Goal: Task Accomplishment & Management: Manage account settings

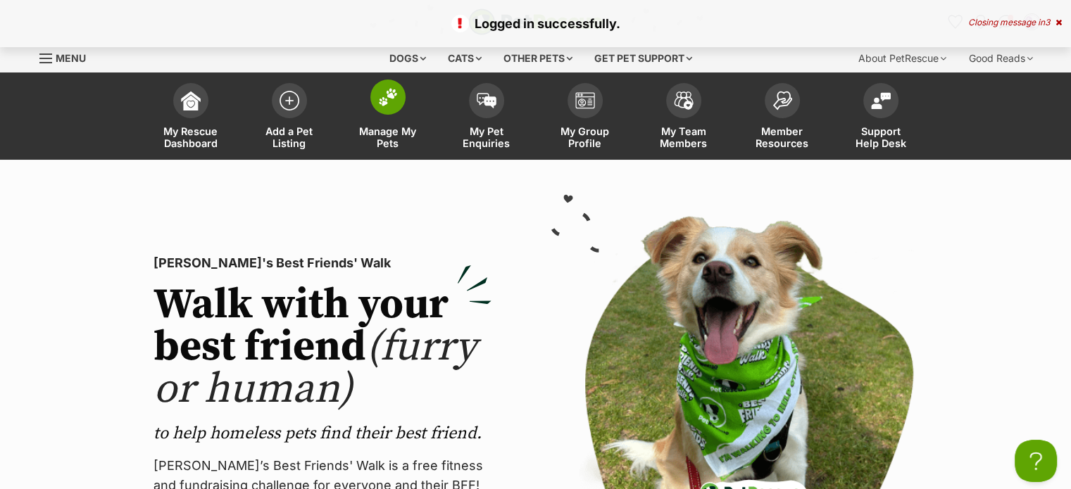
click at [388, 101] on img at bounding box center [388, 97] width 20 height 18
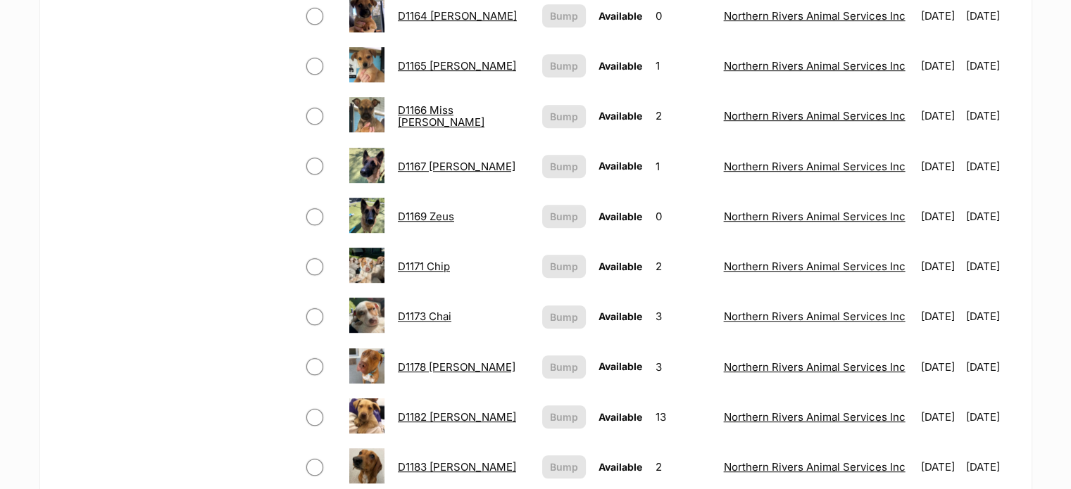
scroll to position [775, 0]
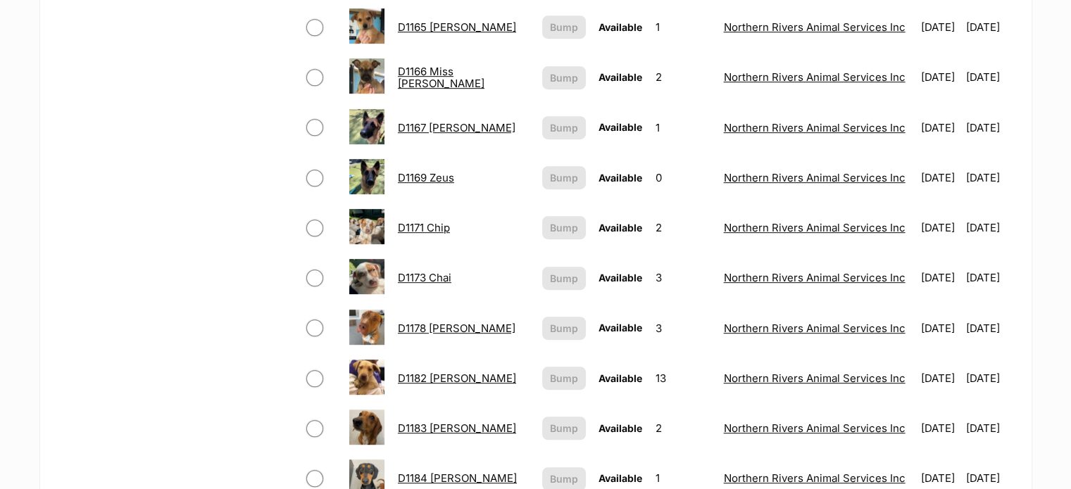
click at [446, 376] on link "D1182 Charlie" at bounding box center [457, 378] width 118 height 13
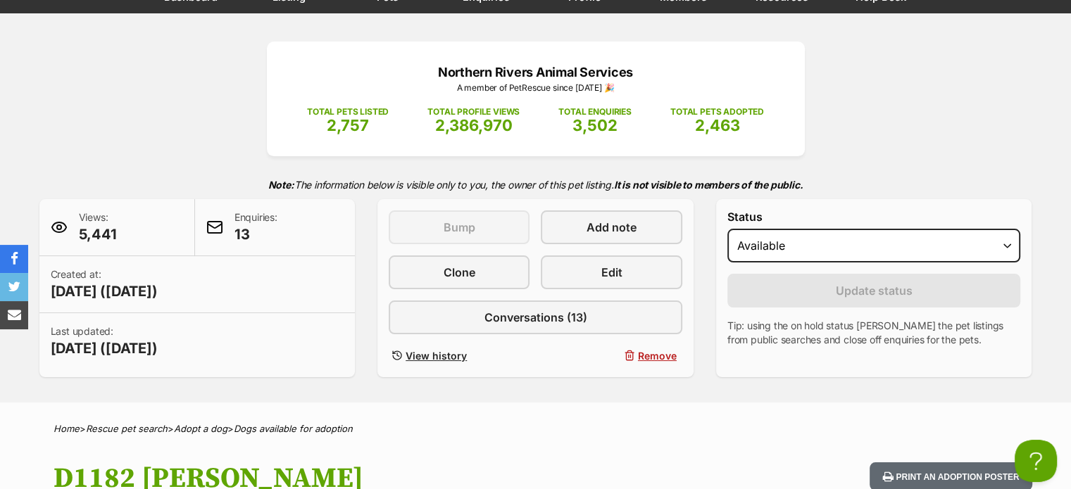
scroll to position [141, 0]
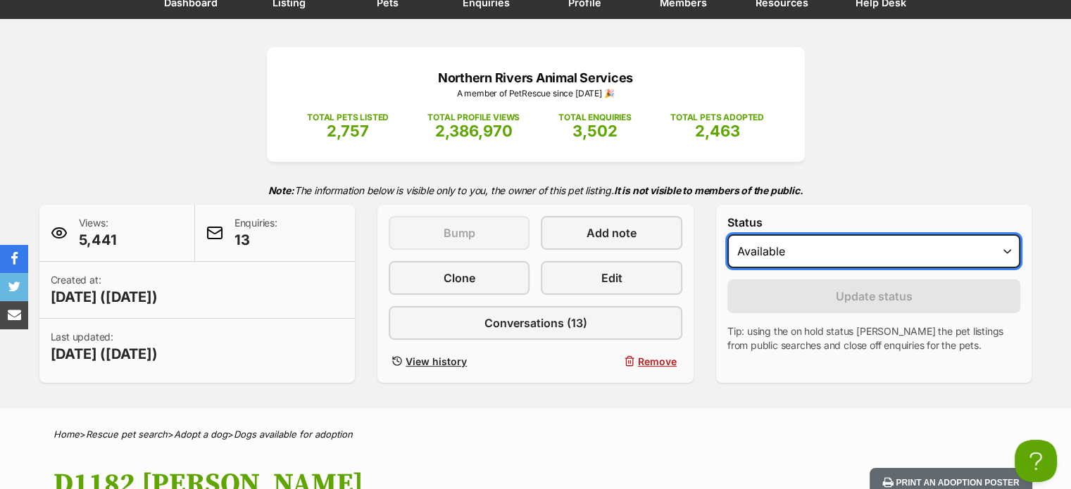
click at [925, 253] on select "Draft - not available as listing has enquires Available On hold Adopted" at bounding box center [874, 252] width 294 height 34
select select "on_hold"
click at [727, 235] on select "Draft - not available as listing has enquires Available On hold Adopted" at bounding box center [874, 252] width 294 height 34
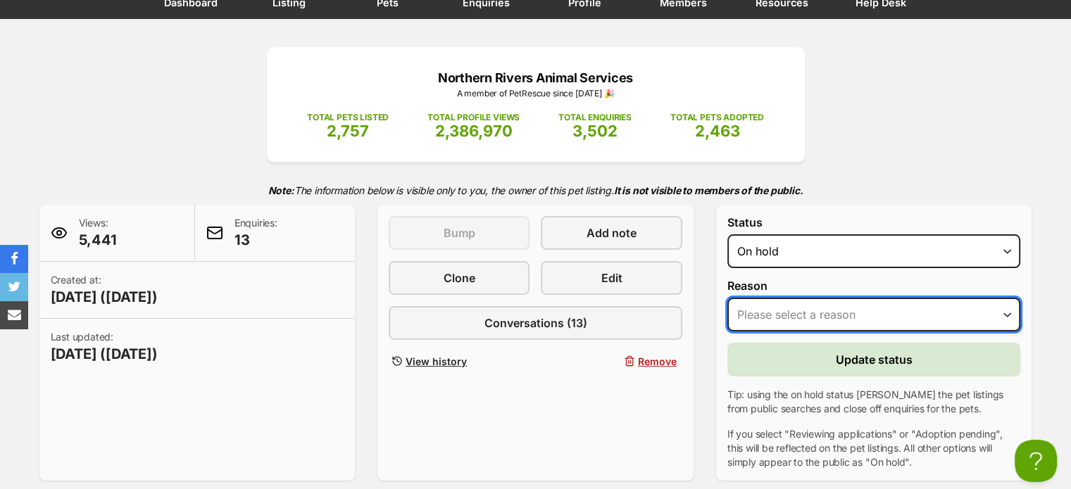
click at [944, 306] on select "Please select a reason Medical reasons Reviewing applications Adoption pending …" at bounding box center [874, 315] width 294 height 34
select select "adoption_pending"
click at [727, 298] on select "Please select a reason Medical reasons Reviewing applications Adoption pending …" at bounding box center [874, 315] width 294 height 34
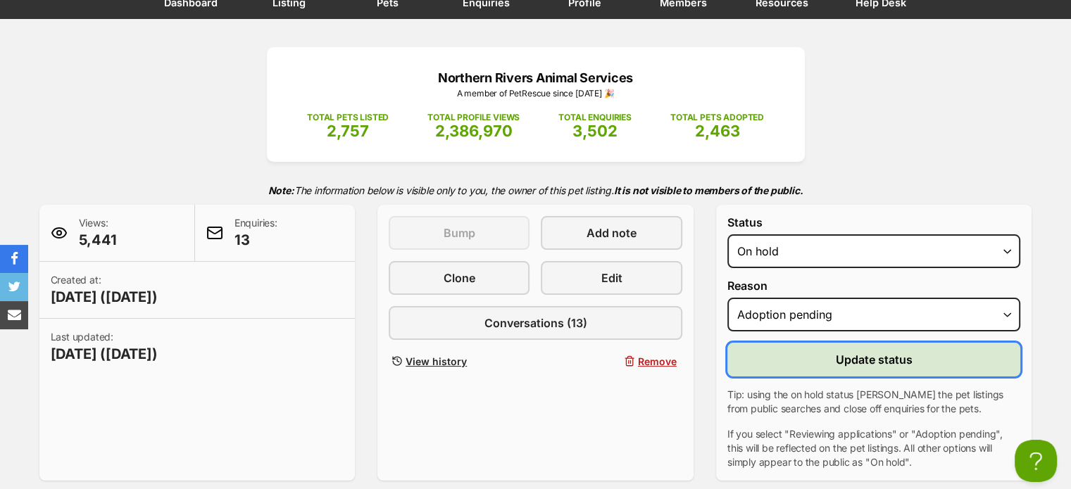
click at [852, 361] on span "Update status" at bounding box center [874, 359] width 77 height 17
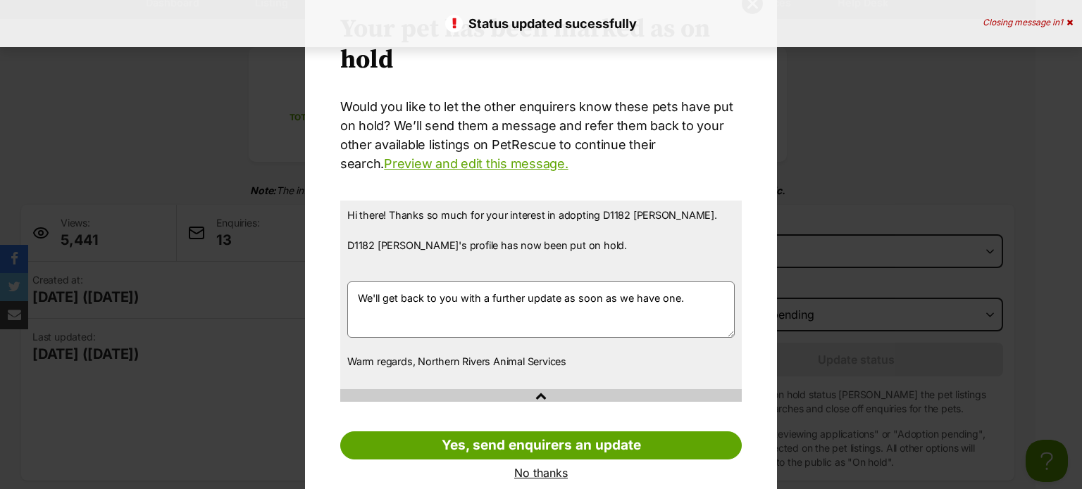
scroll to position [82, 0]
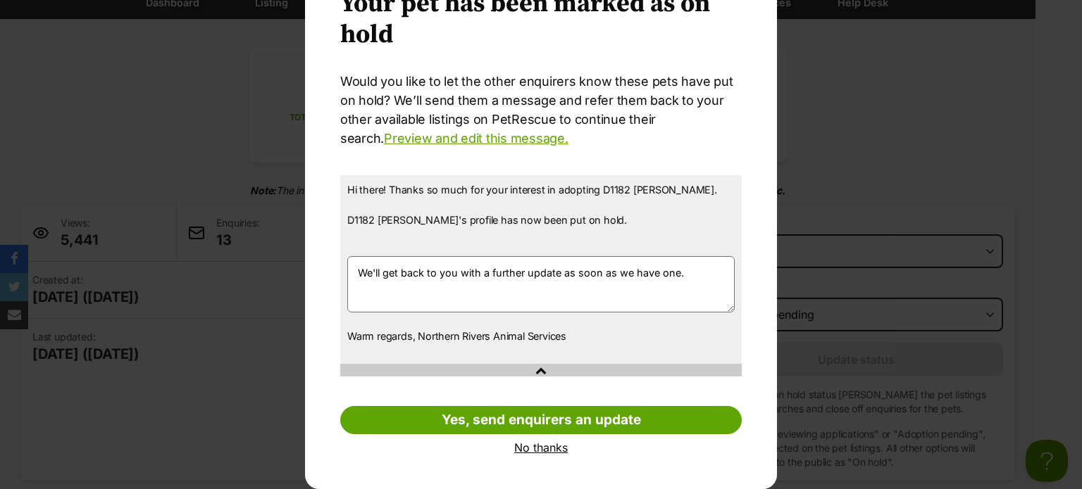
click at [541, 447] on link "No thanks" at bounding box center [540, 448] width 401 height 13
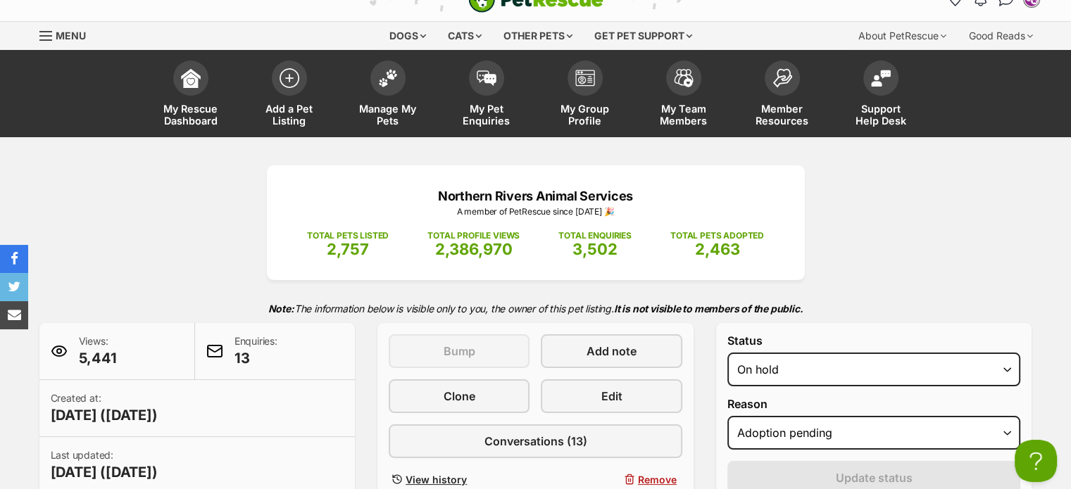
scroll to position [0, 0]
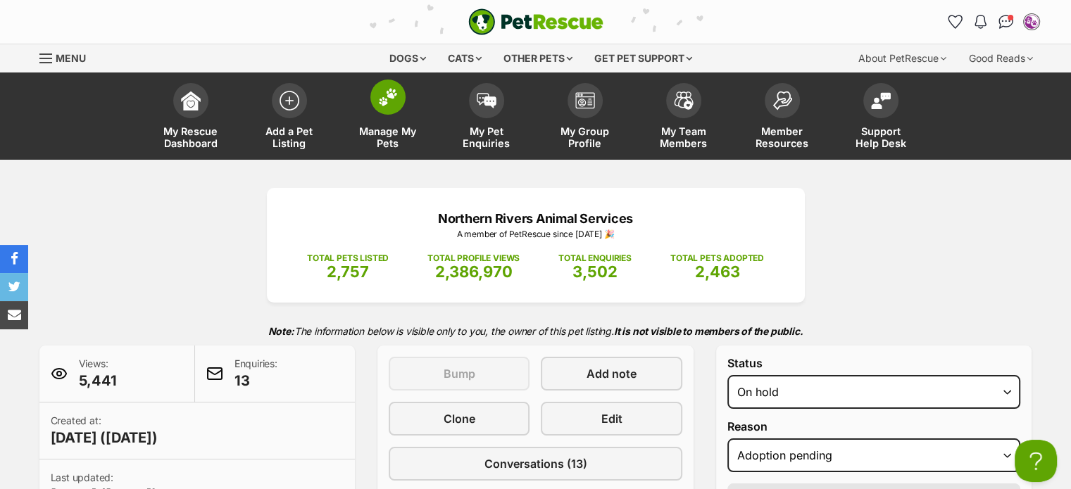
click at [379, 106] on span at bounding box center [387, 97] width 35 height 35
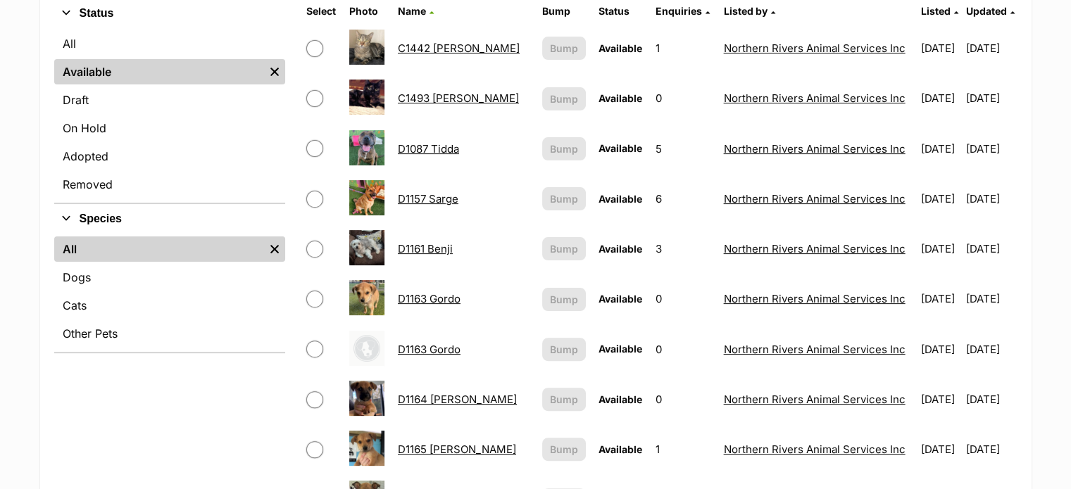
click at [455, 349] on link "D1163 Gordo" at bounding box center [429, 349] width 63 height 13
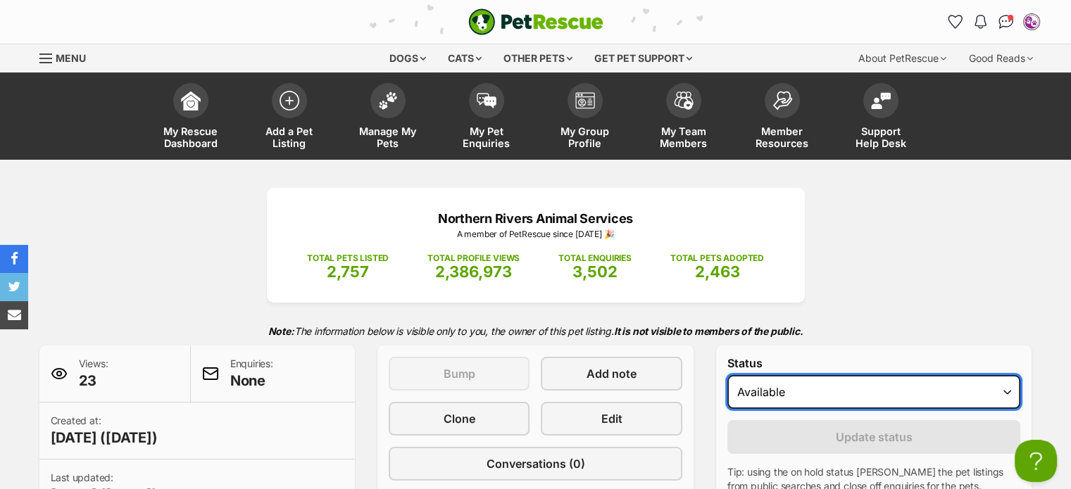
click at [938, 387] on select "Draft Available On hold Adopted" at bounding box center [874, 392] width 294 height 34
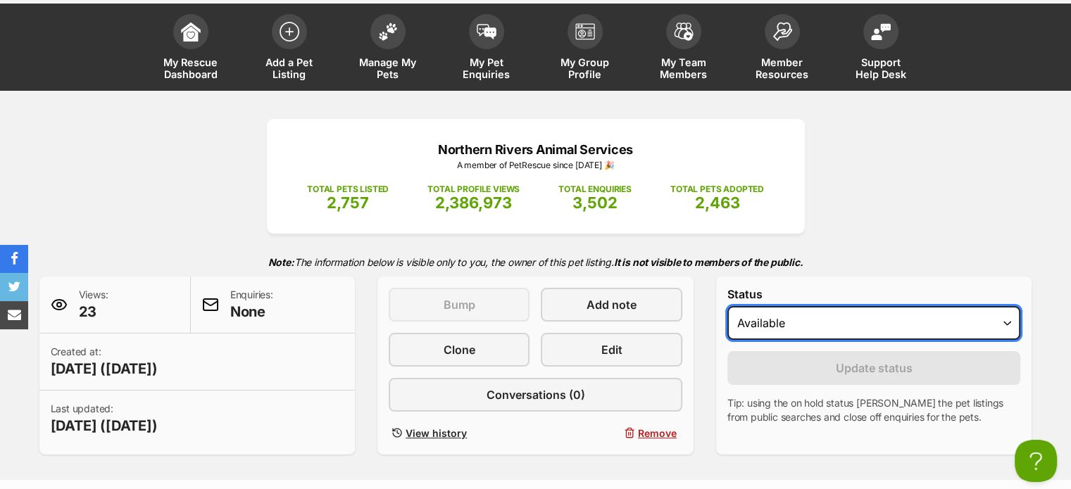
scroll to position [141, 0]
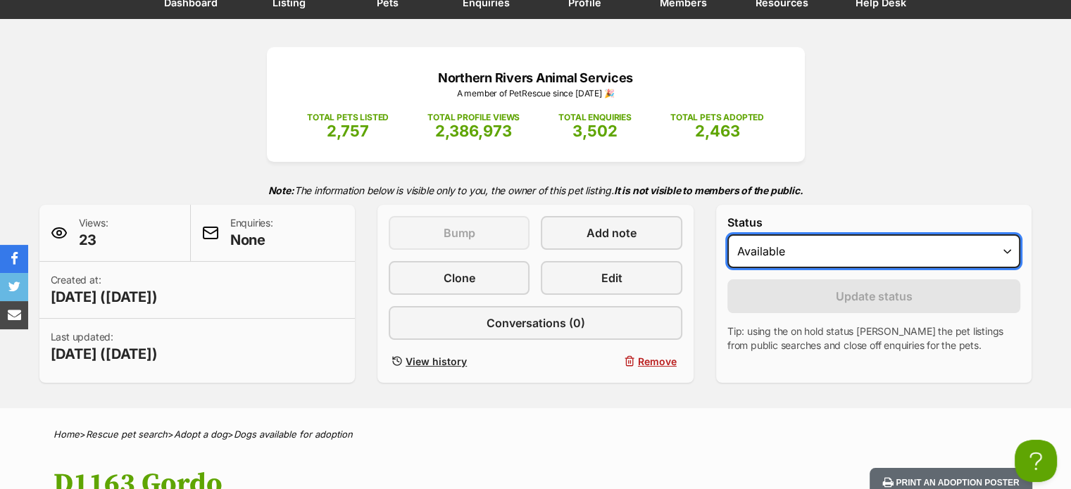
click at [895, 249] on select "Draft Available On hold Adopted" at bounding box center [874, 252] width 294 height 34
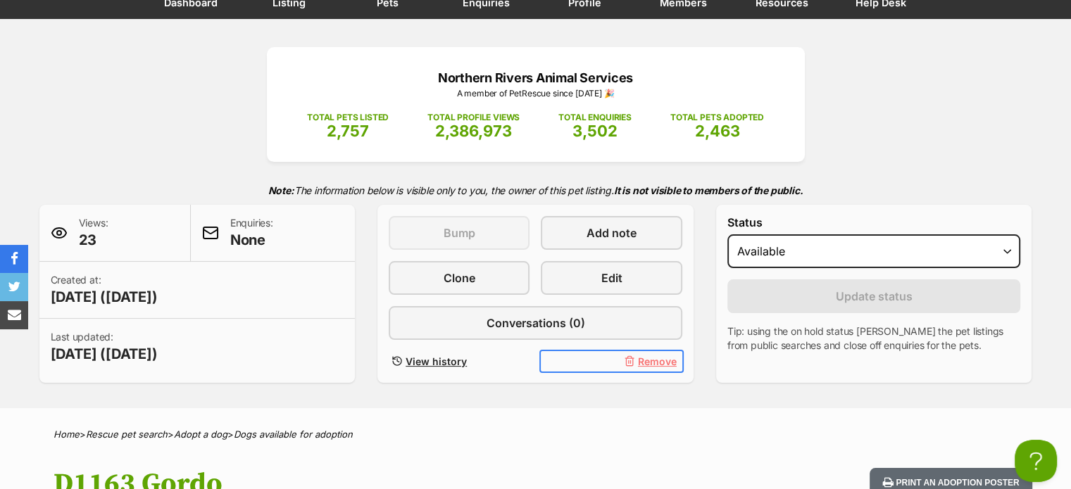
click at [655, 359] on span "Remove" at bounding box center [657, 361] width 39 height 15
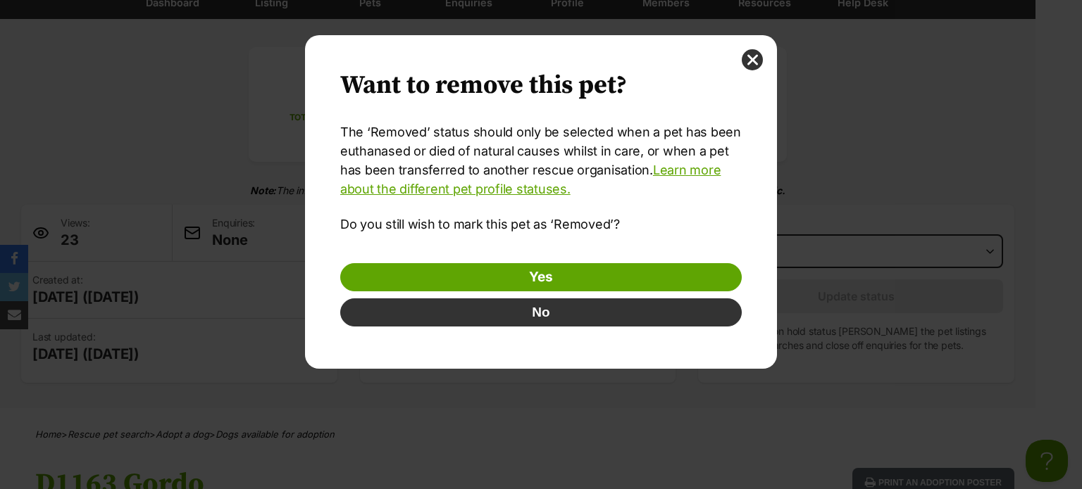
scroll to position [0, 0]
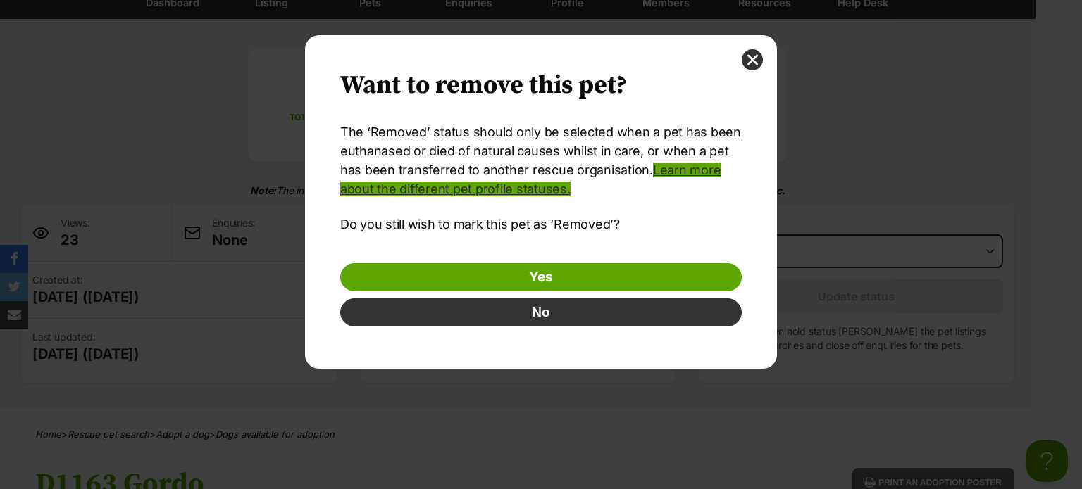
click at [659, 168] on link "Learn more about the different pet profile statuses." at bounding box center [530, 180] width 380 height 34
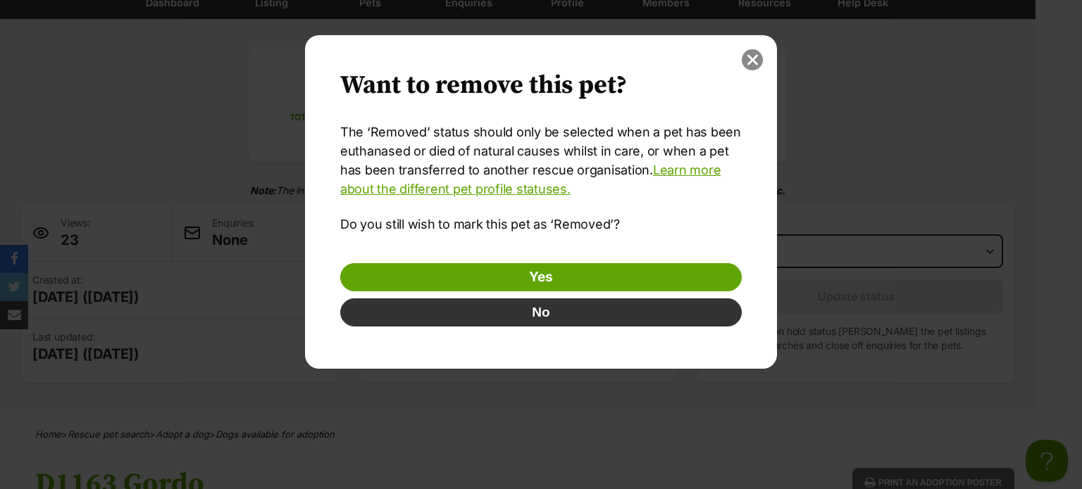
click at [753, 63] on button "close" at bounding box center [752, 59] width 21 height 21
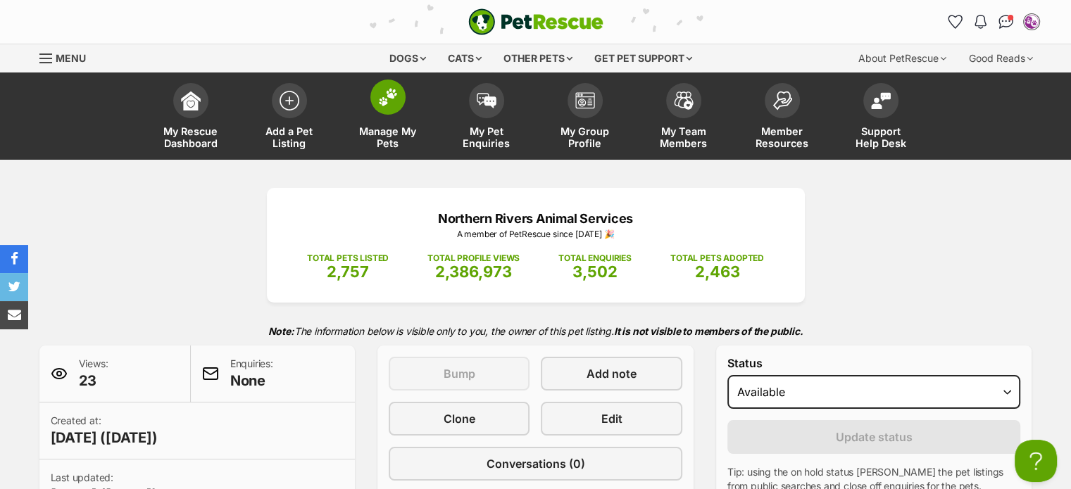
click at [382, 100] on img at bounding box center [388, 97] width 20 height 18
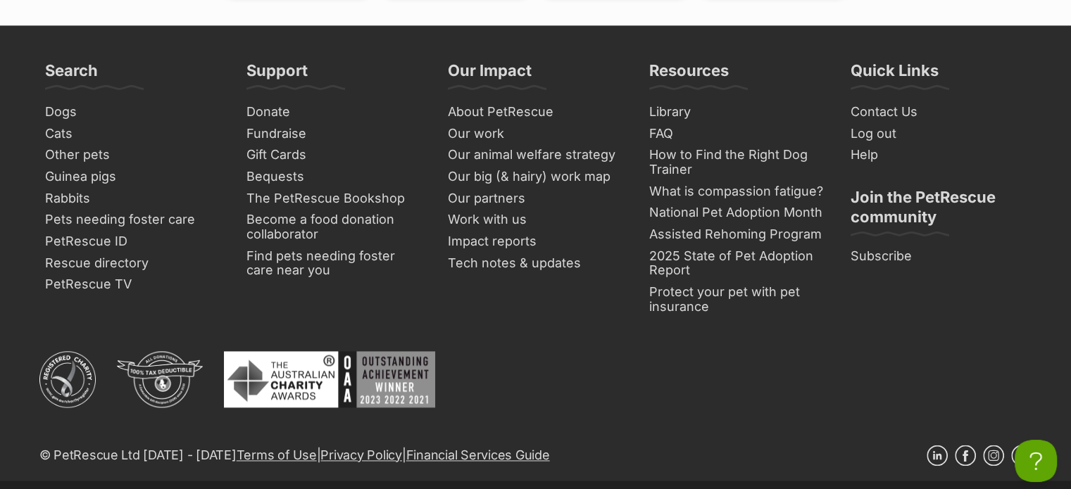
scroll to position [1972, 0]
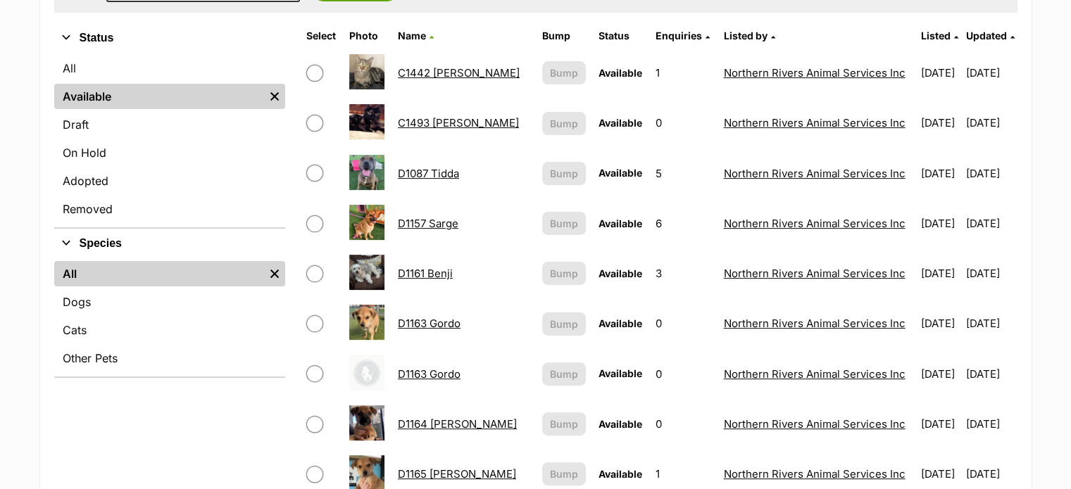
scroll to position [352, 0]
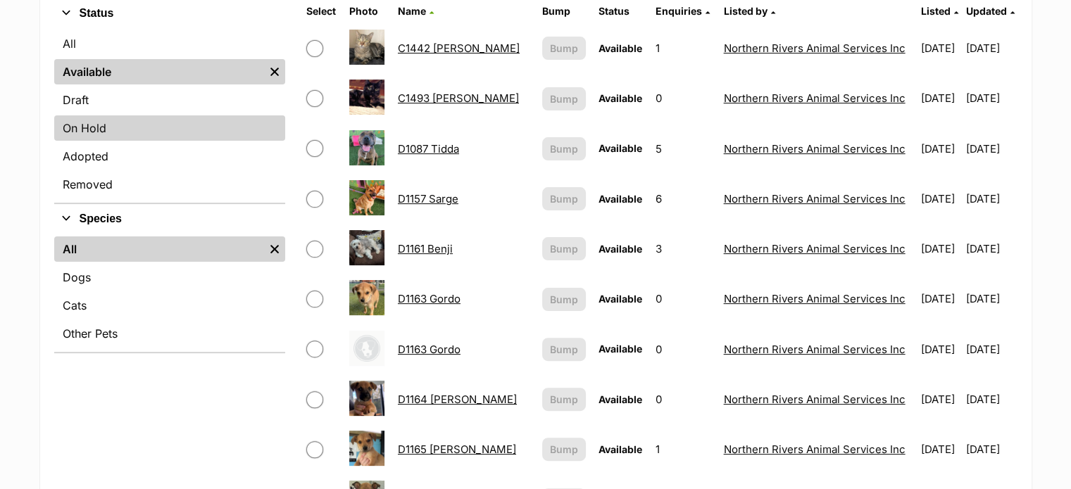
click at [155, 122] on link "On Hold" at bounding box center [169, 127] width 231 height 25
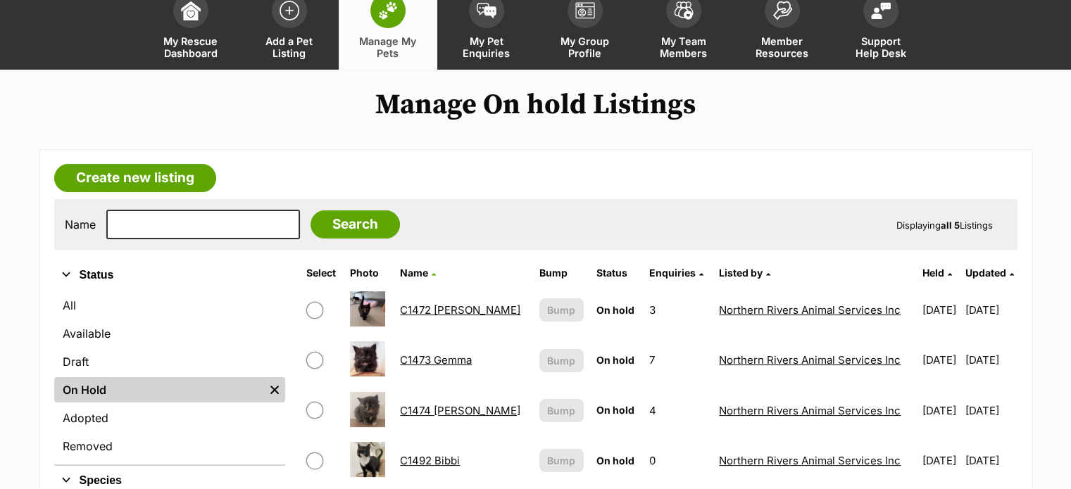
scroll to position [211, 0]
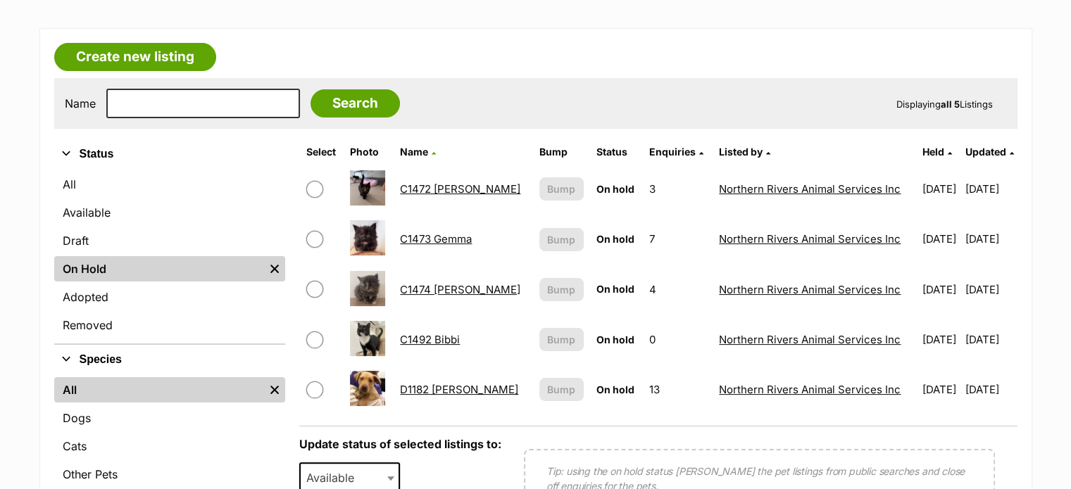
click at [435, 337] on link "C1492 Bibbi" at bounding box center [430, 339] width 60 height 13
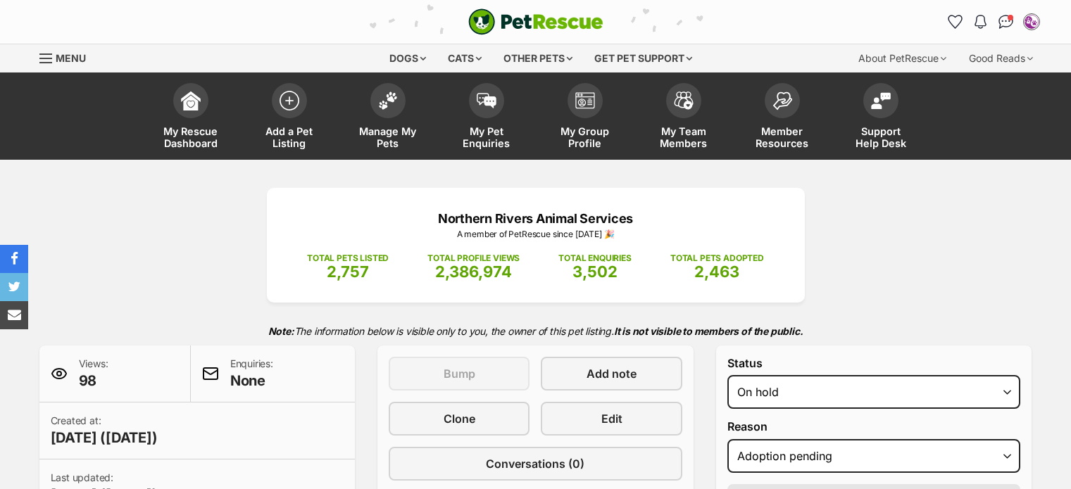
select select "adoption_pending"
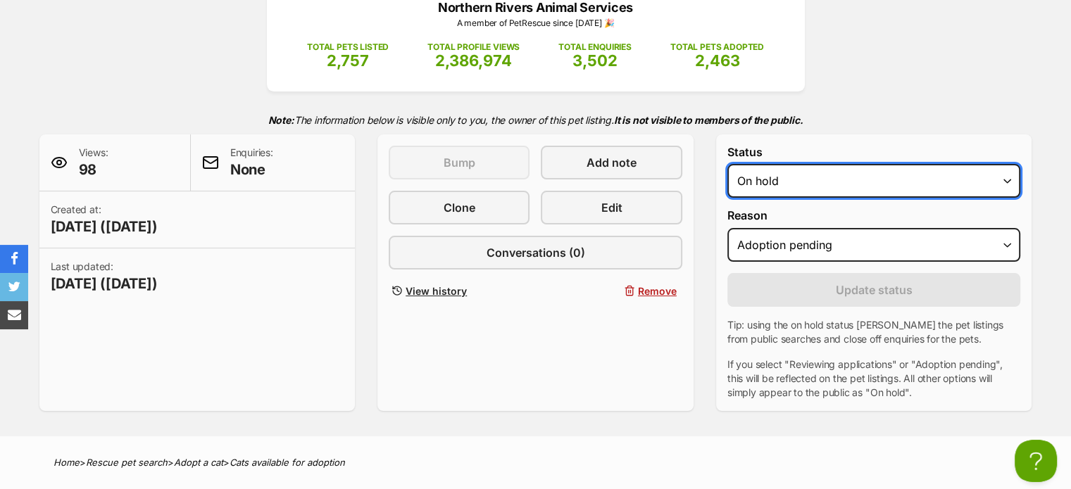
click at [907, 171] on select "Draft Available On hold Adopted" at bounding box center [874, 181] width 294 height 34
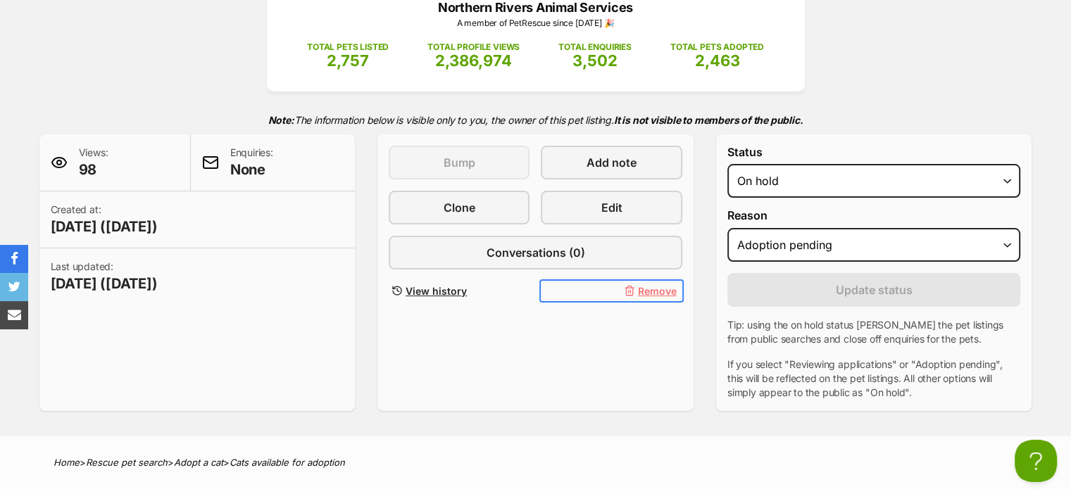
click at [648, 290] on span "Remove" at bounding box center [657, 291] width 39 height 15
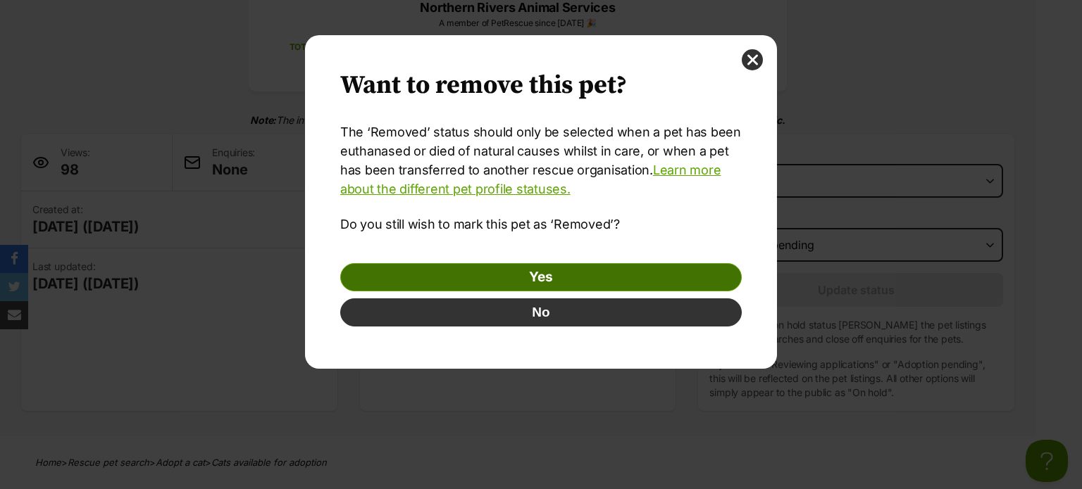
click at [620, 276] on link "Yes" at bounding box center [540, 277] width 401 height 28
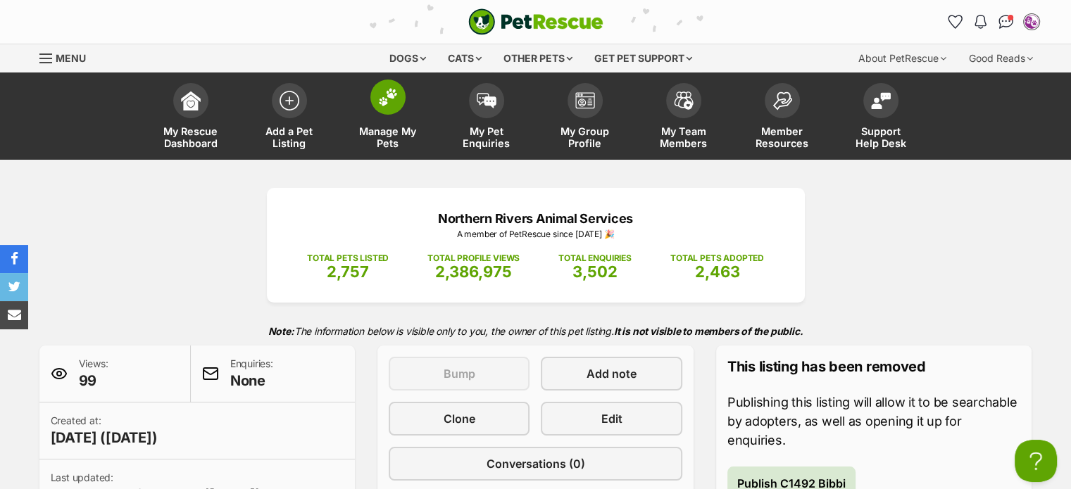
click at [373, 101] on span at bounding box center [387, 97] width 35 height 35
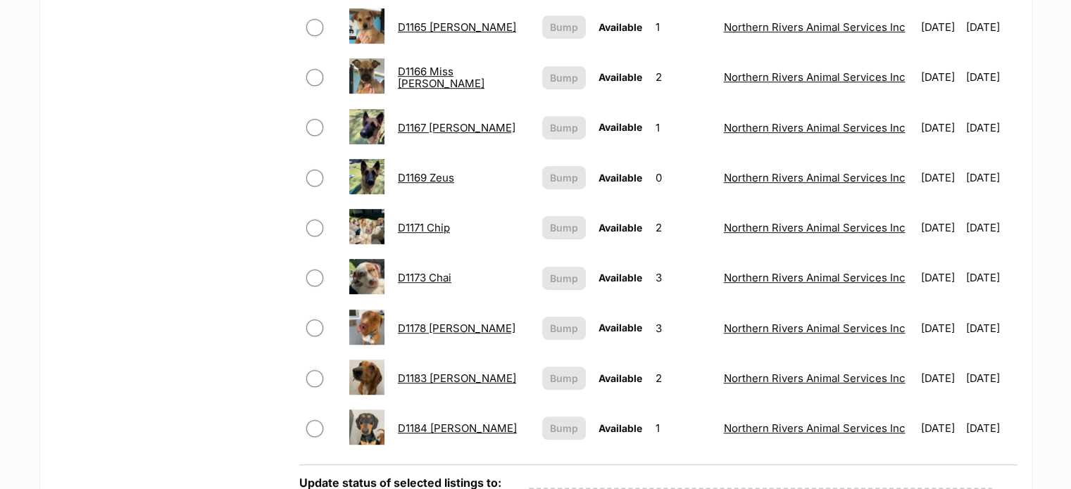
scroll to position [352, 0]
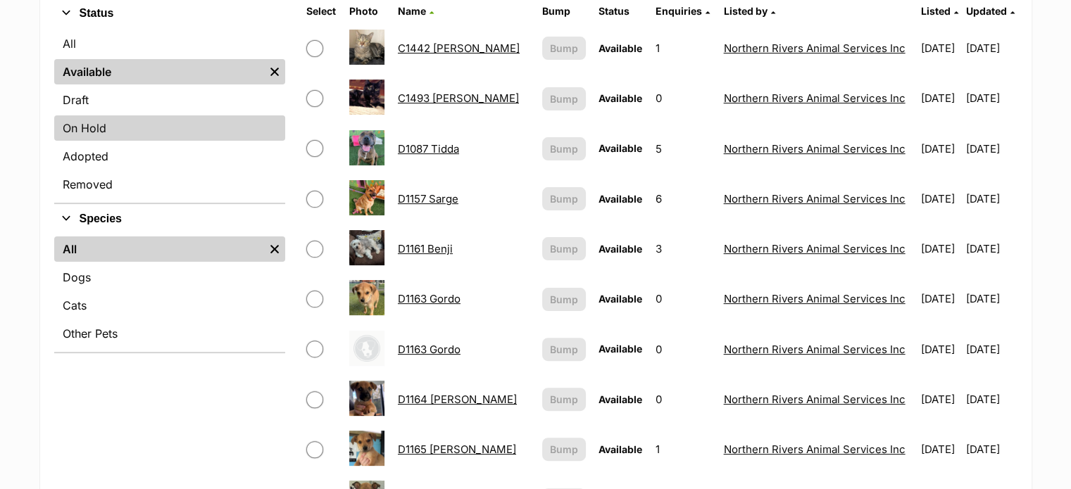
click at [128, 125] on link "On Hold" at bounding box center [169, 127] width 231 height 25
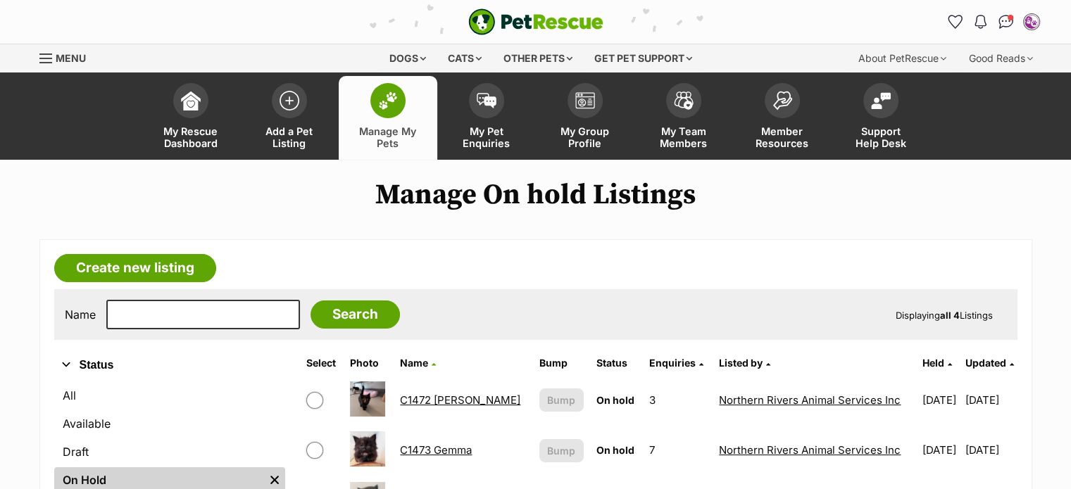
click at [395, 107] on img at bounding box center [388, 101] width 20 height 18
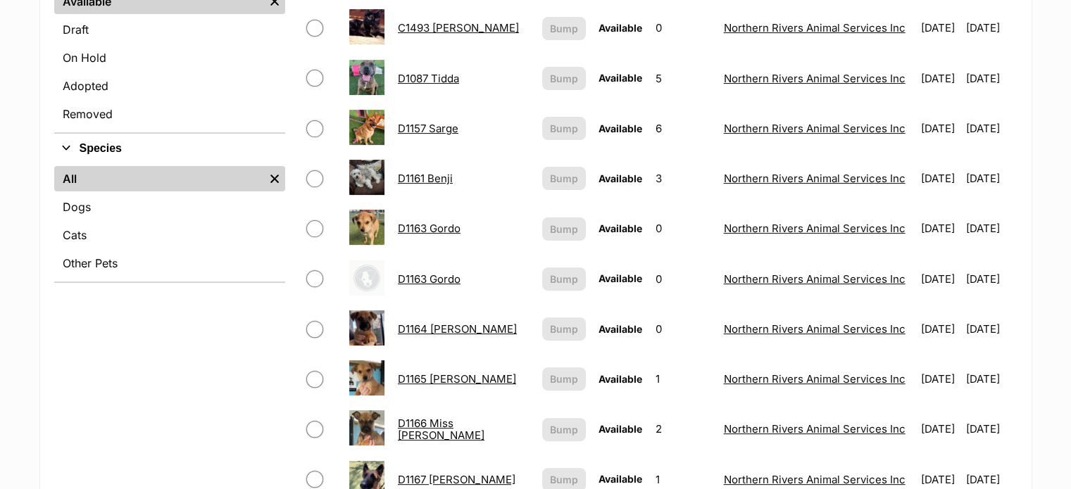
scroll to position [352, 0]
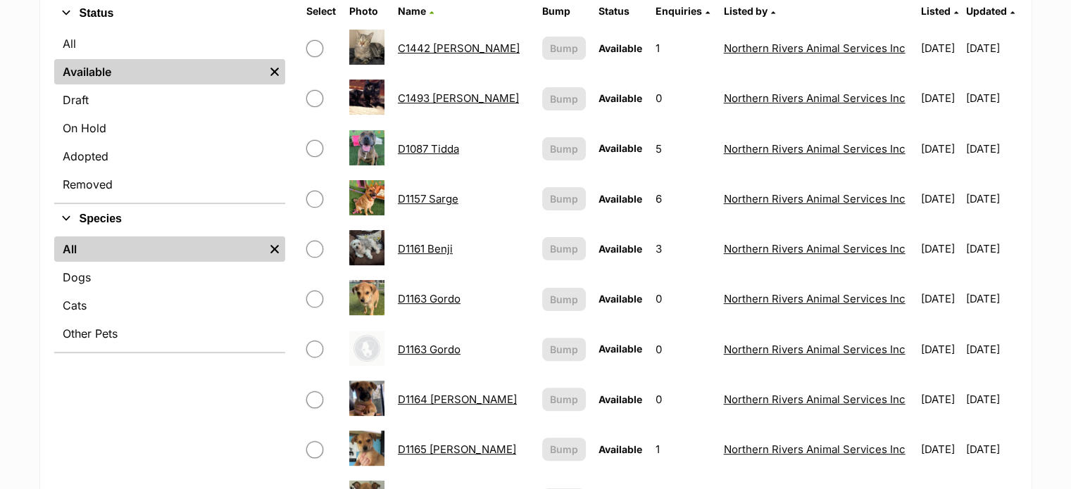
click at [317, 344] on input "checkbox" at bounding box center [314, 349] width 17 height 17
click at [315, 346] on input "checkbox" at bounding box center [314, 349] width 17 height 17
checkbox input "false"
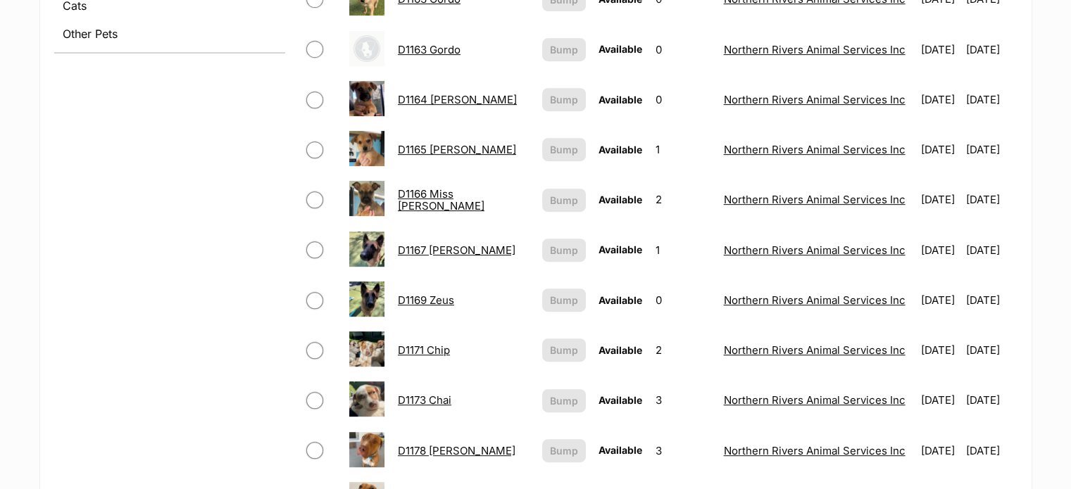
scroll to position [423, 0]
